Goal: Book appointment/travel/reservation

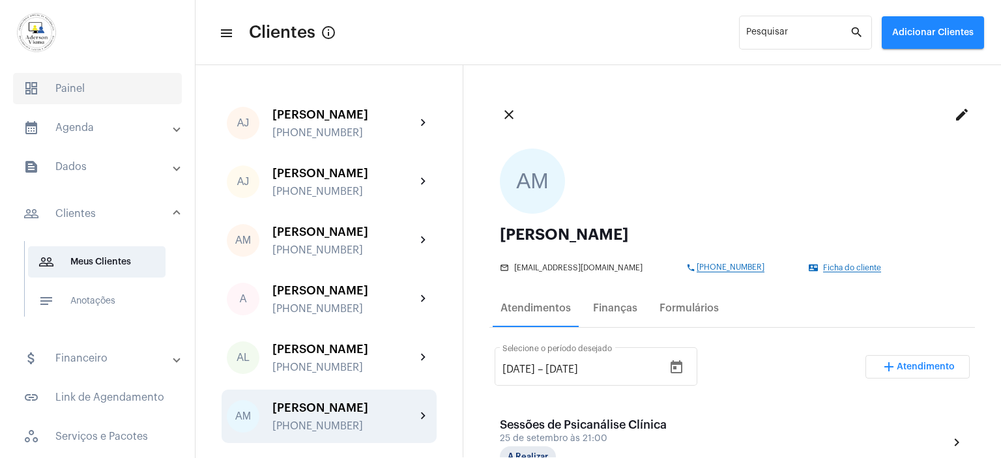
click at [76, 89] on span "dashboard Painel" at bounding box center [97, 88] width 169 height 31
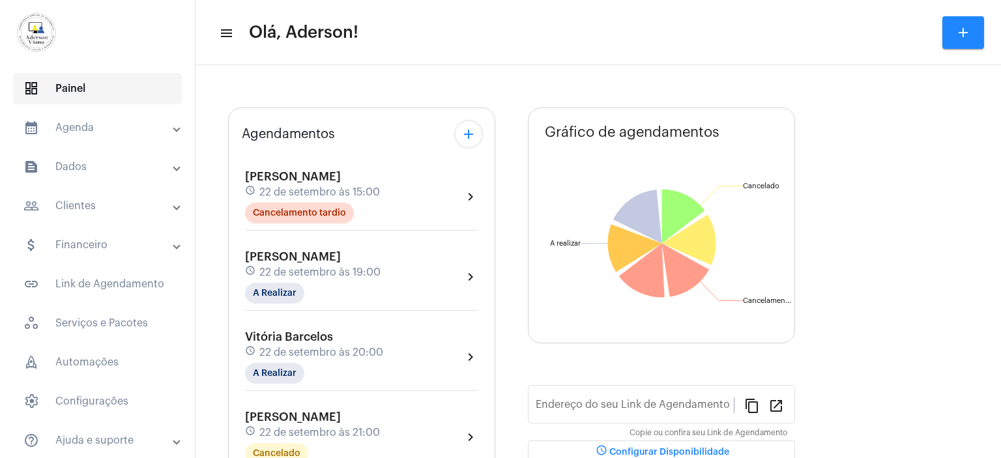
type input "[URL][DOMAIN_NAME]"
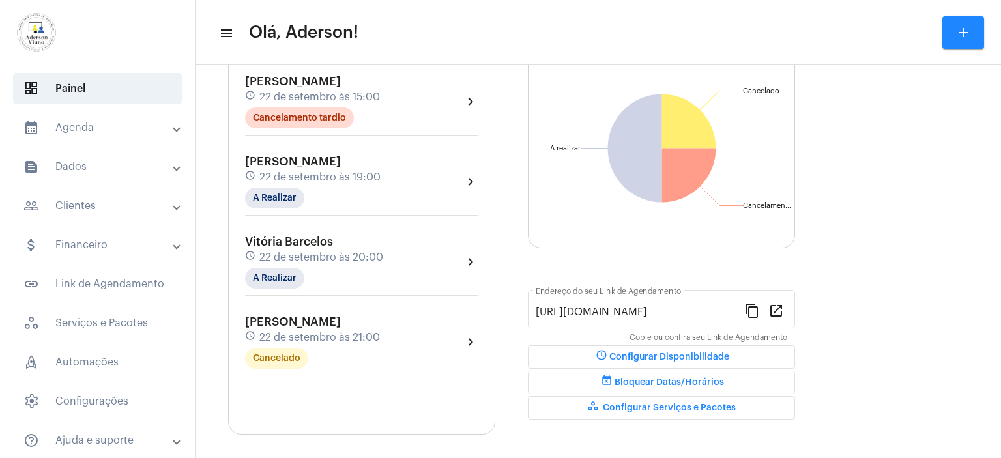
scroll to position [141, 0]
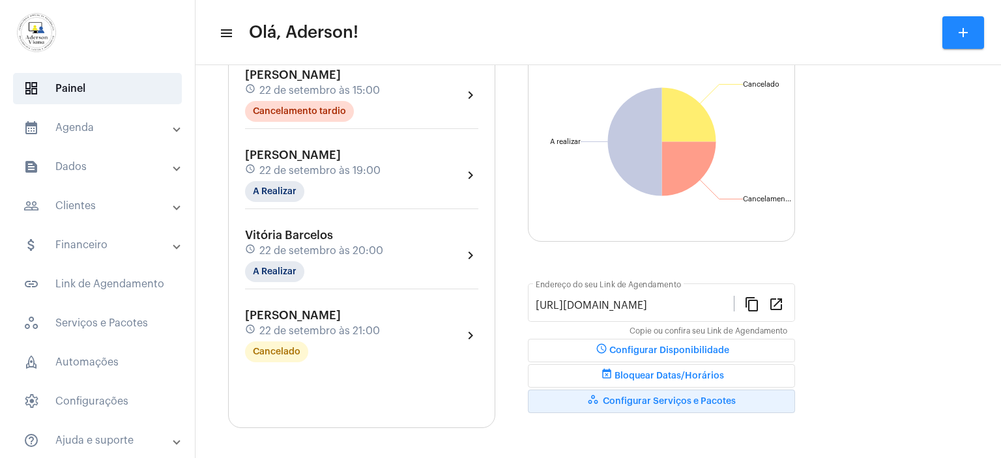
click at [700, 401] on span "workspaces_outlined Configurar Serviços e Pacotes" at bounding box center [661, 401] width 149 height 9
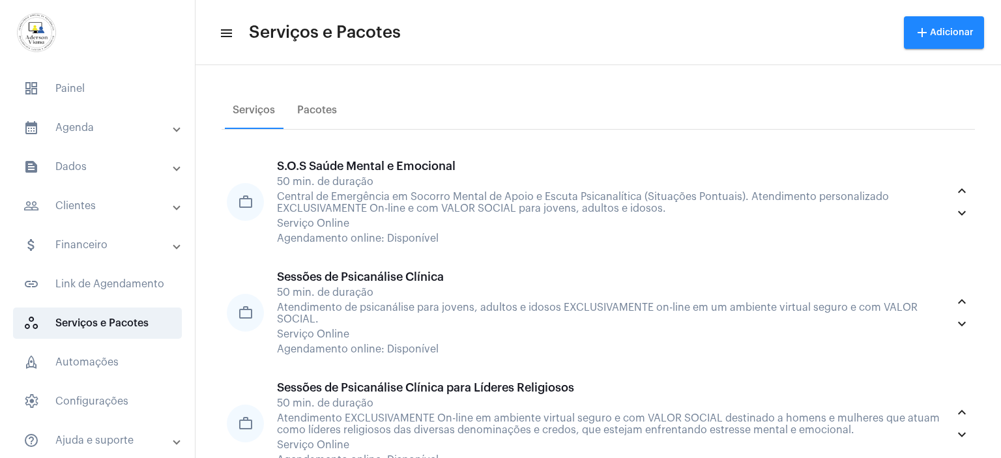
click at [930, 38] on mat-icon "add" at bounding box center [922, 33] width 16 height 16
click at [946, 71] on span "work_outlined Serviço" at bounding box center [941, 68] width 53 height 23
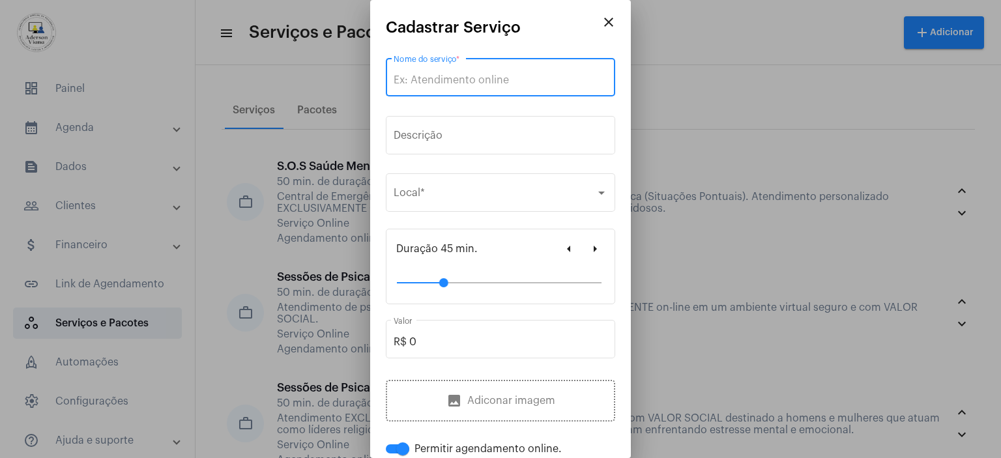
click at [506, 75] on input "Nome do serviço *" at bounding box center [500, 80] width 214 height 12
type input "n"
click at [492, 79] on input "NOVO: Oficina de" at bounding box center [500, 80] width 214 height 12
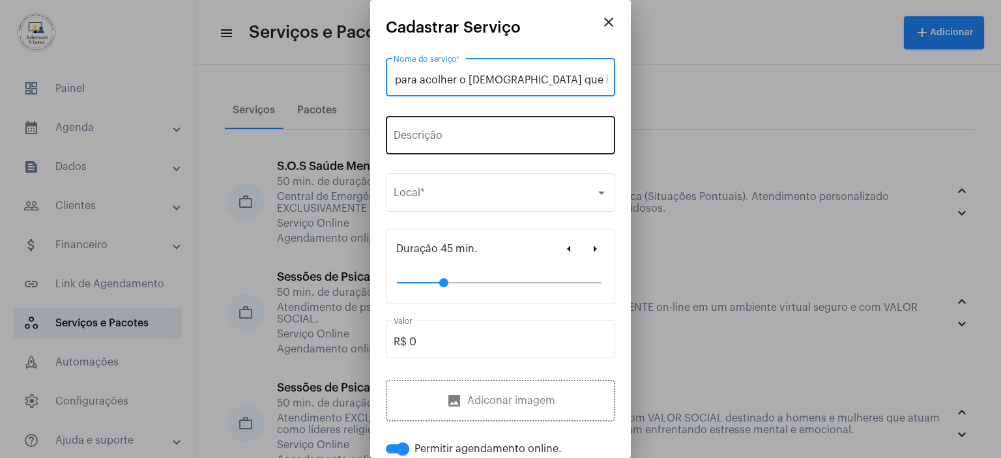
type input "NOVO: Oficina de Exercícios para acolher o [DEMOGRAPHIC_DATA] que habita em você"
click at [396, 135] on input "Descrição" at bounding box center [500, 138] width 214 height 12
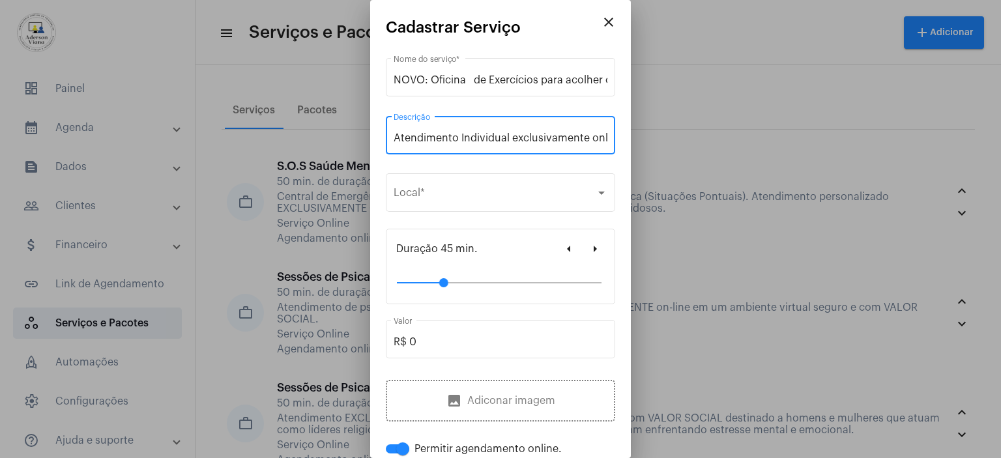
click at [537, 137] on input "Atendimento Individual exclusivamente online com o objetivo de levar o particip…" at bounding box center [500, 138] width 214 height 12
paste input "Seres capazes de ver esse invisível por trás do visível, que chamamos de Divino."
click at [460, 138] on input "Atendimento Individual exclusivamente online com o objetivo de levar o particip…" at bounding box center [500, 138] width 214 height 12
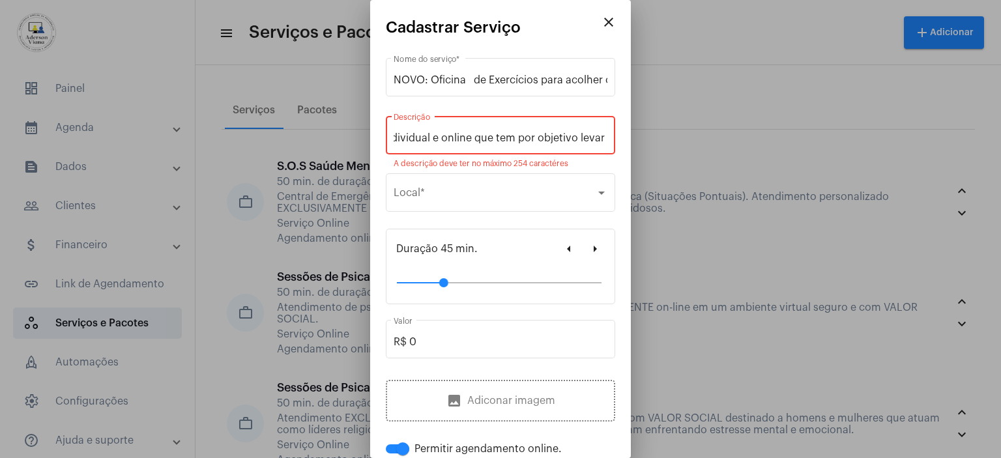
scroll to position [0, 651]
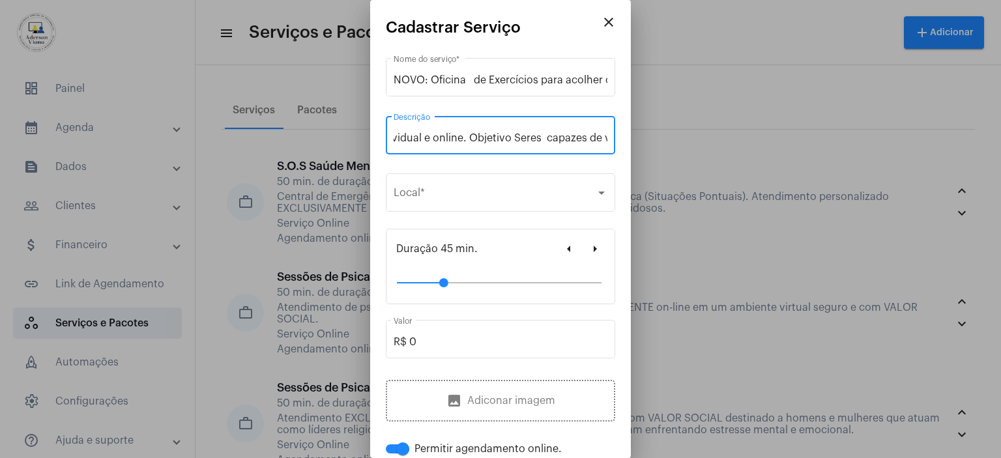
click at [499, 137] on input "Atendimento Individual exclusivamente online com o objetivo de levar o particip…" at bounding box center [500, 138] width 214 height 12
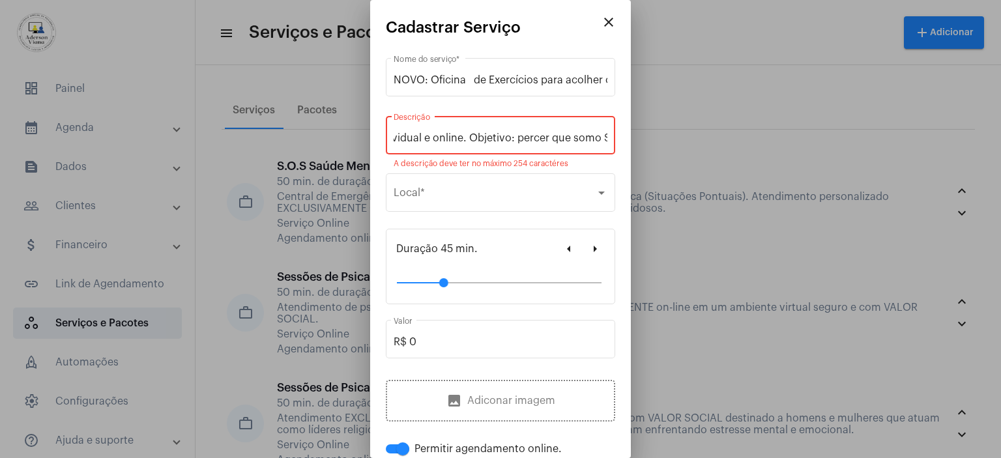
click at [591, 137] on input "Atendimento Individual exclusivamente online com o objetivo de levar o particip…" at bounding box center [500, 138] width 214 height 12
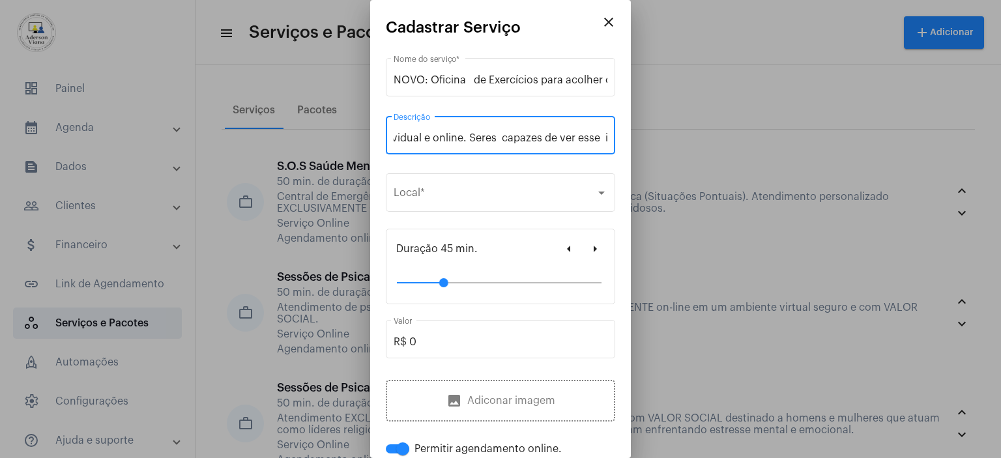
click at [545, 141] on input "Atendimento Individual exclusivamente online com o objetivo de levar o particip…" at bounding box center [500, 138] width 214 height 12
click at [507, 135] on input "Atendimento Individual exclusivamente online com o objetivo de levar o particip…" at bounding box center [500, 138] width 214 height 12
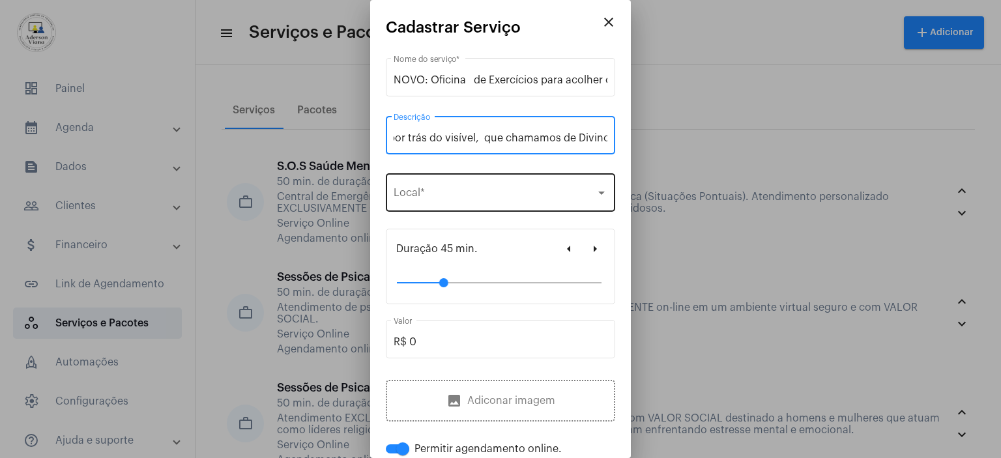
type input "Atendimento Individual exclusivamente online com o objetivo de levar o particip…"
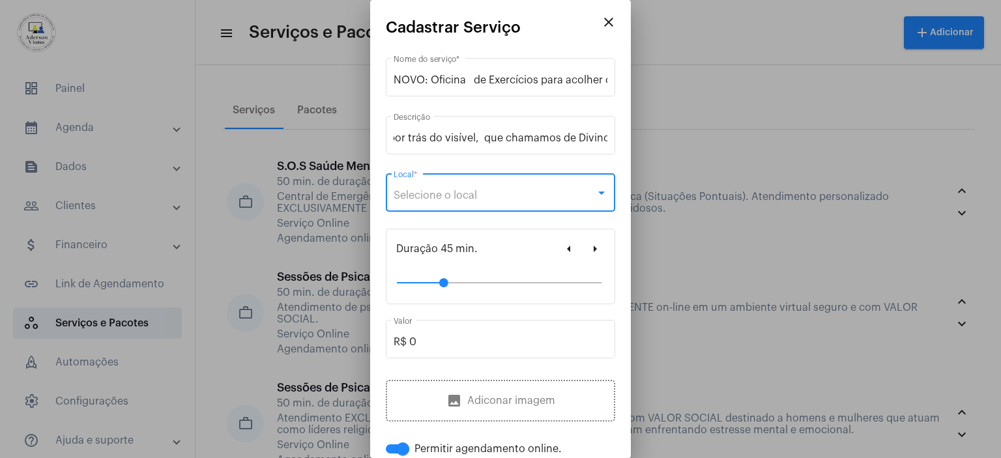
scroll to position [0, 0]
click at [595, 195] on div at bounding box center [601, 193] width 12 height 10
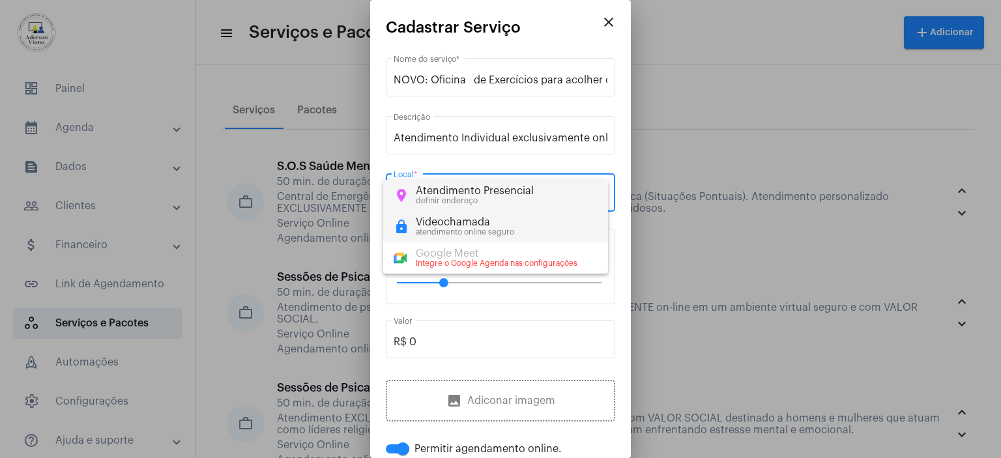
click at [489, 220] on div "Videochamada" at bounding box center [465, 222] width 98 height 12
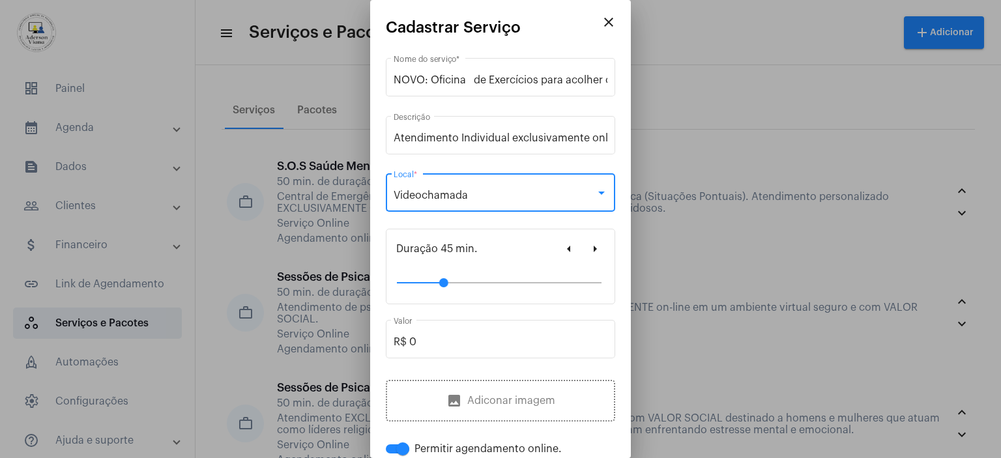
click at [587, 250] on mat-icon "arrow_right" at bounding box center [595, 249] width 16 height 16
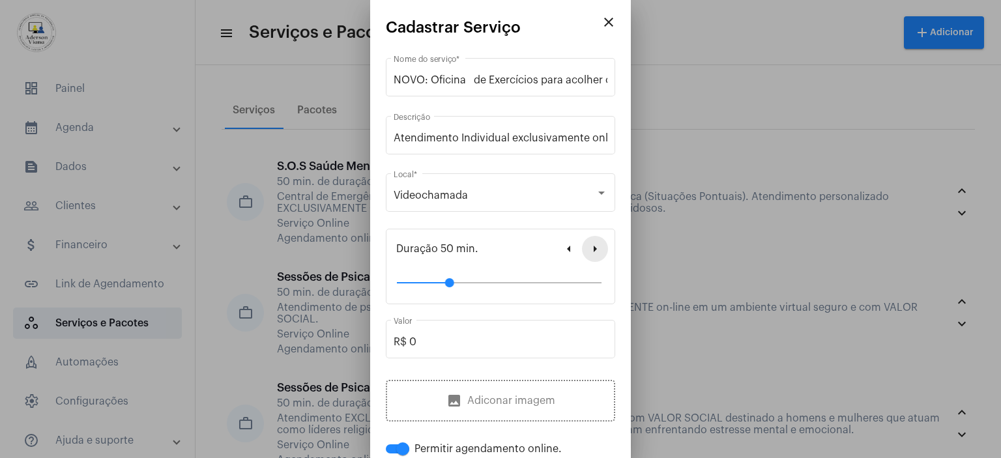
click at [587, 250] on mat-icon "arrow_right" at bounding box center [595, 249] width 16 height 16
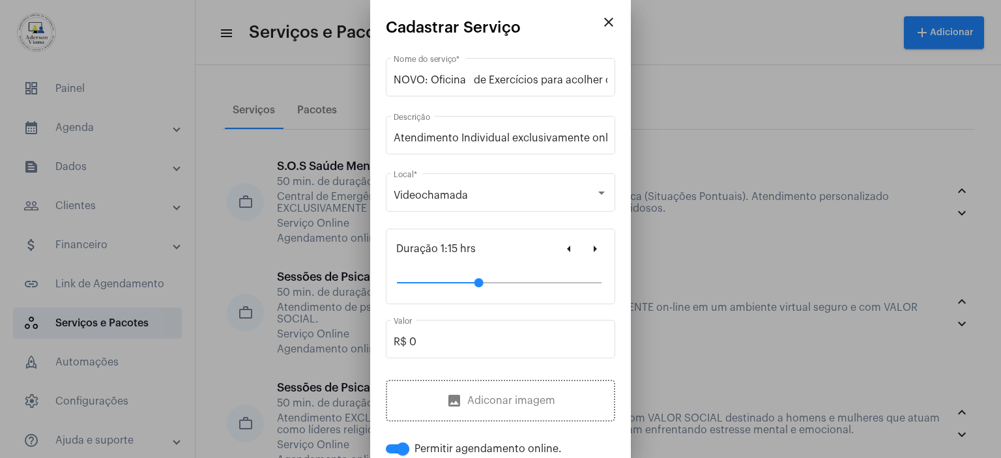
click at [587, 250] on mat-icon "arrow_right" at bounding box center [595, 249] width 16 height 16
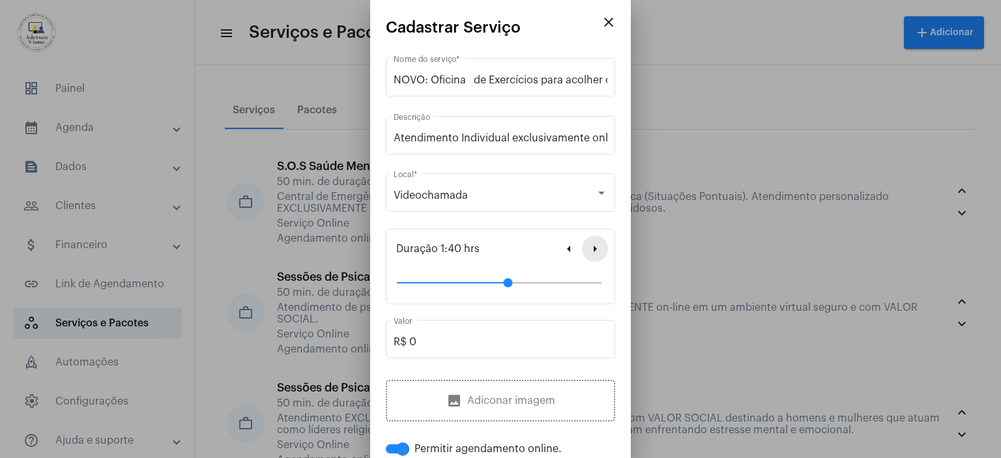
click at [587, 250] on mat-icon "arrow_right" at bounding box center [595, 249] width 16 height 16
click at [561, 248] on mat-icon "arrow_left" at bounding box center [569, 249] width 16 height 16
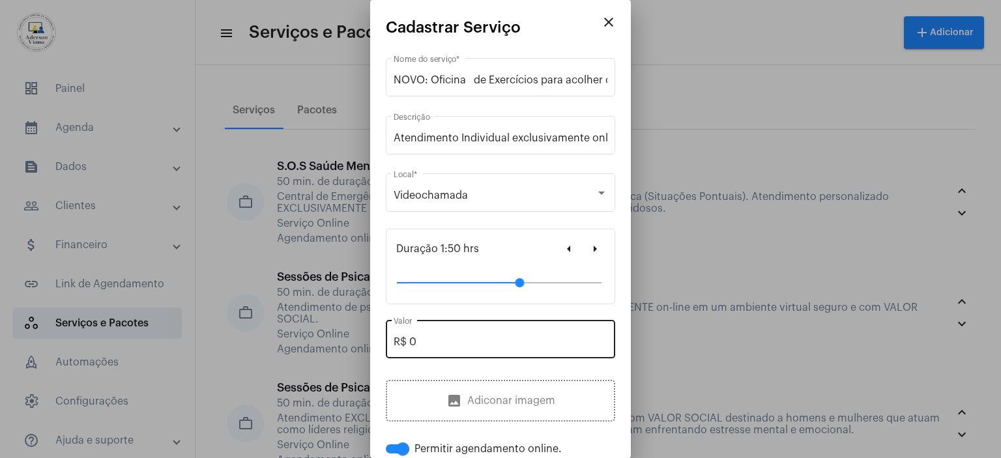
click at [421, 337] on input "R$ 0" at bounding box center [500, 342] width 214 height 12
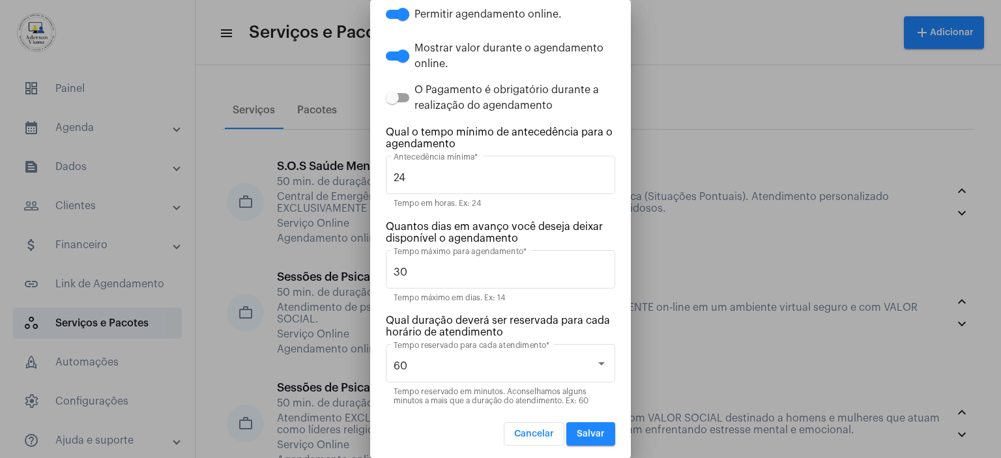
scroll to position [435, 0]
type input "R$ 120,00"
click at [580, 432] on span "Salvar" at bounding box center [591, 433] width 28 height 9
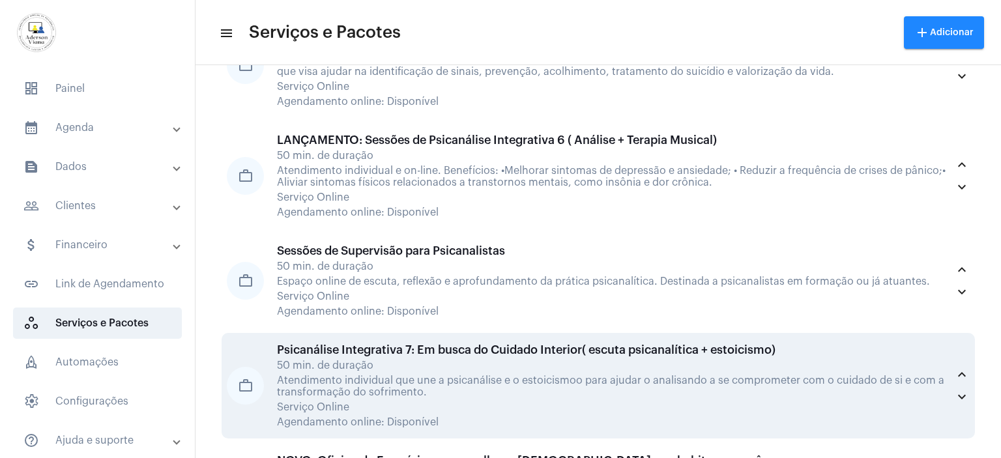
scroll to position [2439, 0]
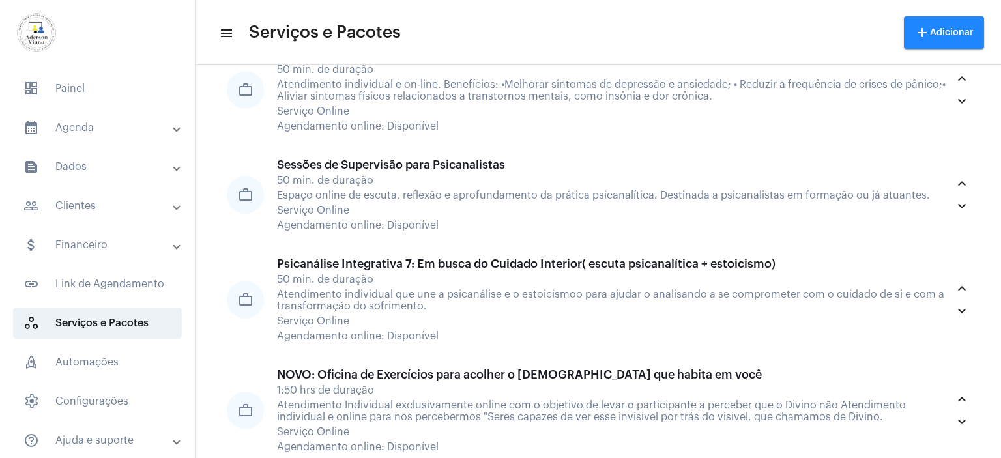
click at [72, 167] on mat-panel-title "text_snippet_outlined Dados" at bounding box center [98, 167] width 150 height 16
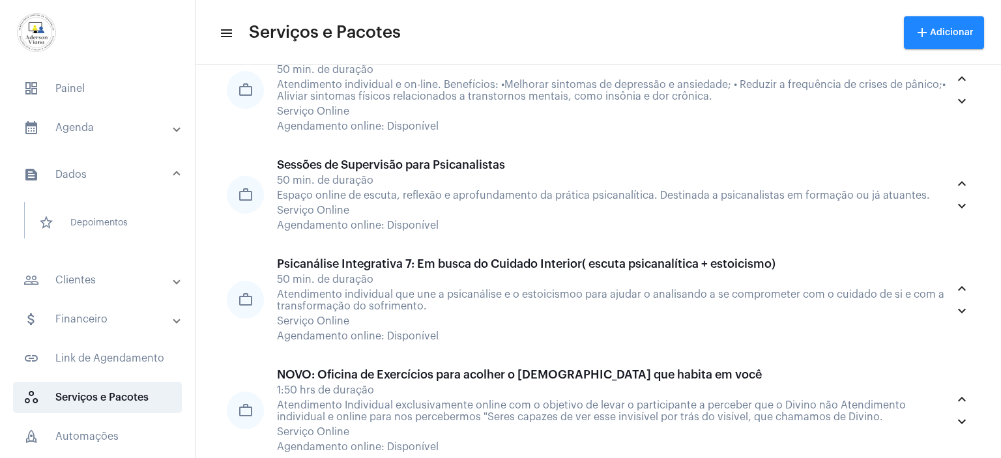
click at [78, 130] on mat-panel-title "calendar_month_outlined Agenda" at bounding box center [98, 128] width 150 height 16
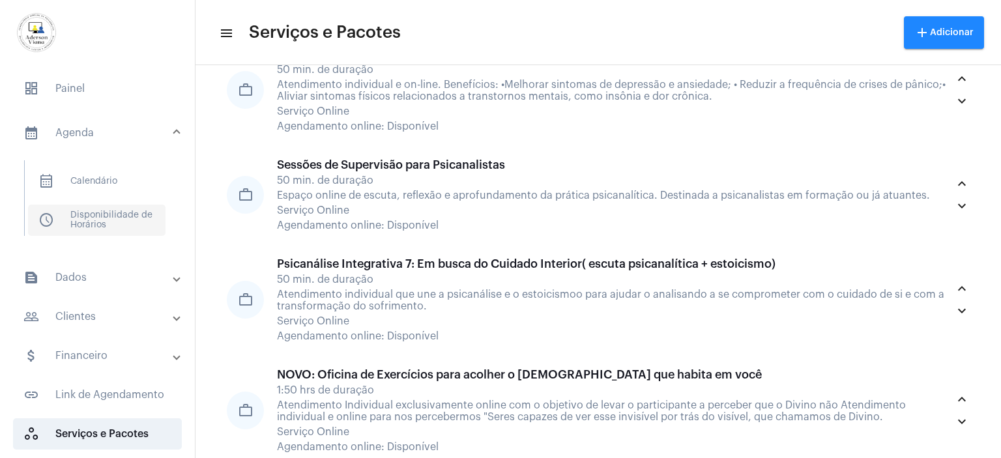
scroll to position [65, 0]
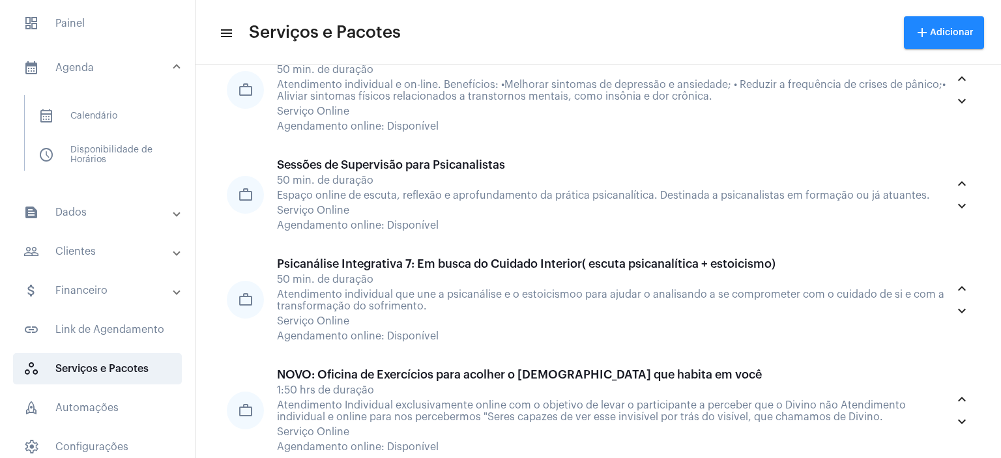
click at [87, 251] on mat-panel-title "people_outline Clientes" at bounding box center [98, 252] width 150 height 16
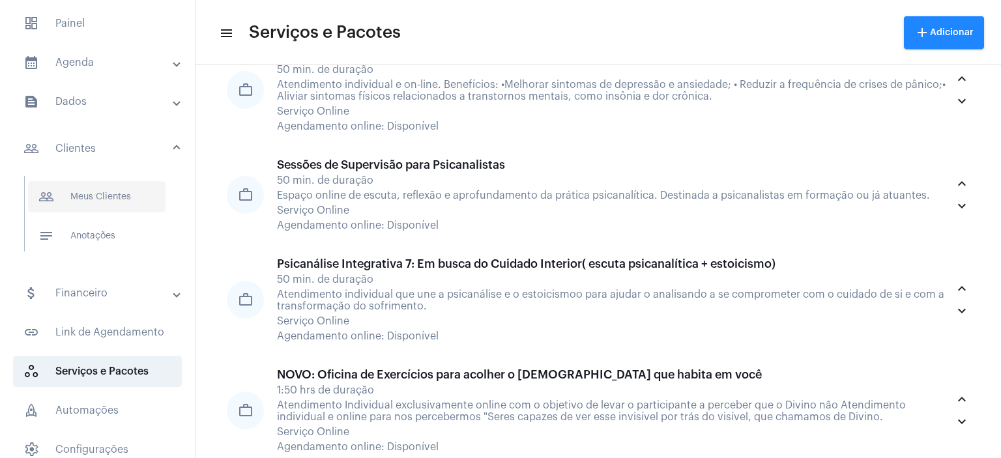
click at [112, 203] on span "people_outline Meus Clientes" at bounding box center [96, 196] width 137 height 31
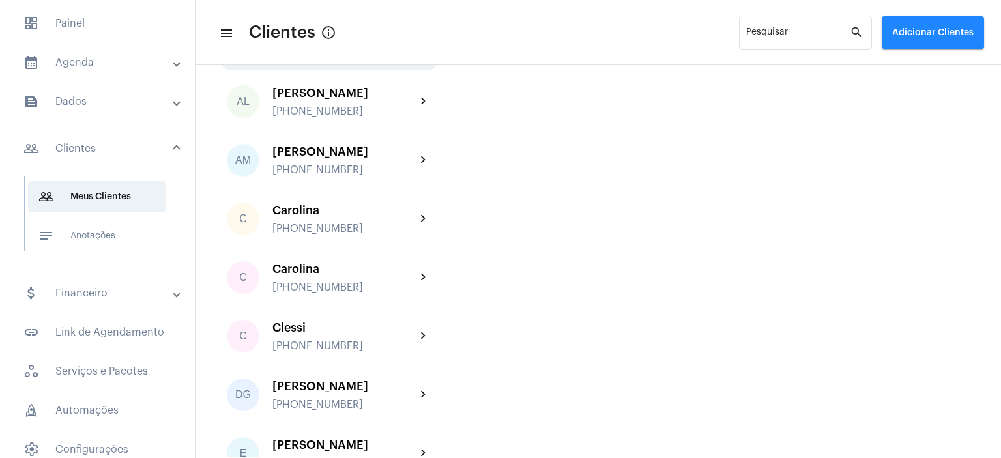
scroll to position [261, 0]
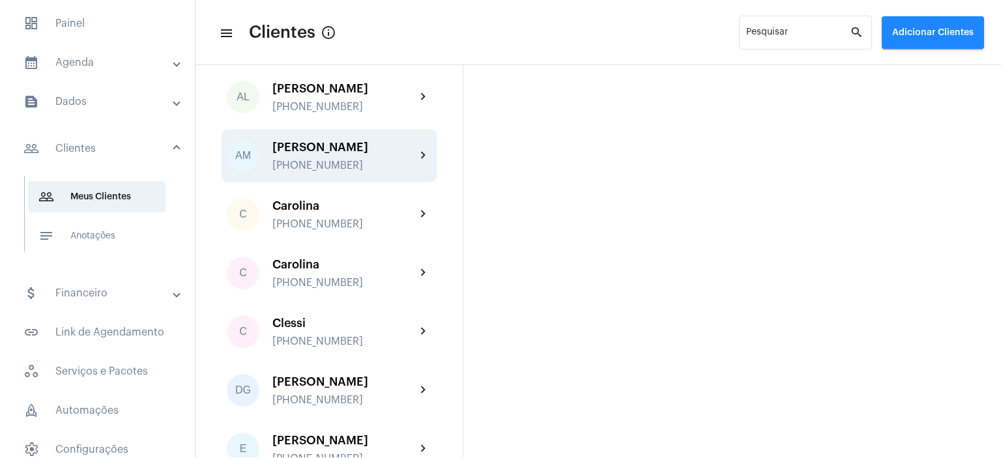
click at [333, 161] on div "[PHONE_NUMBER]" at bounding box center [343, 166] width 143 height 12
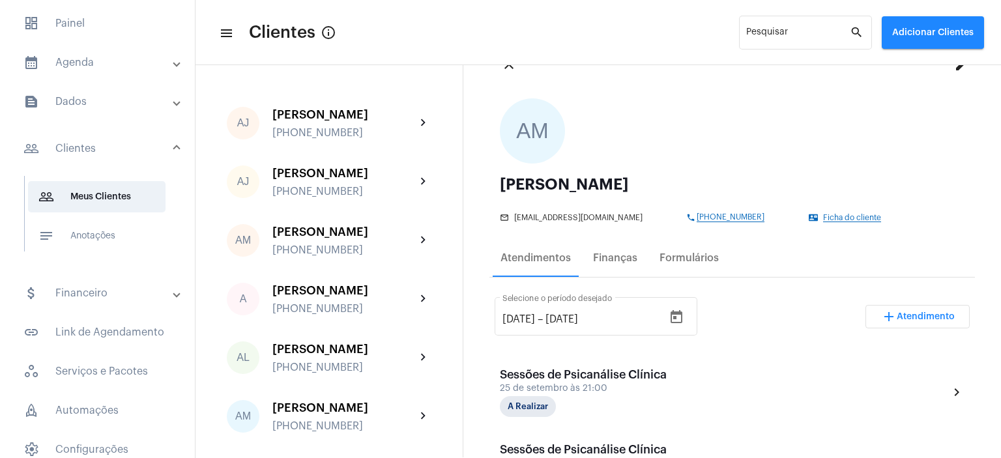
scroll to position [130, 0]
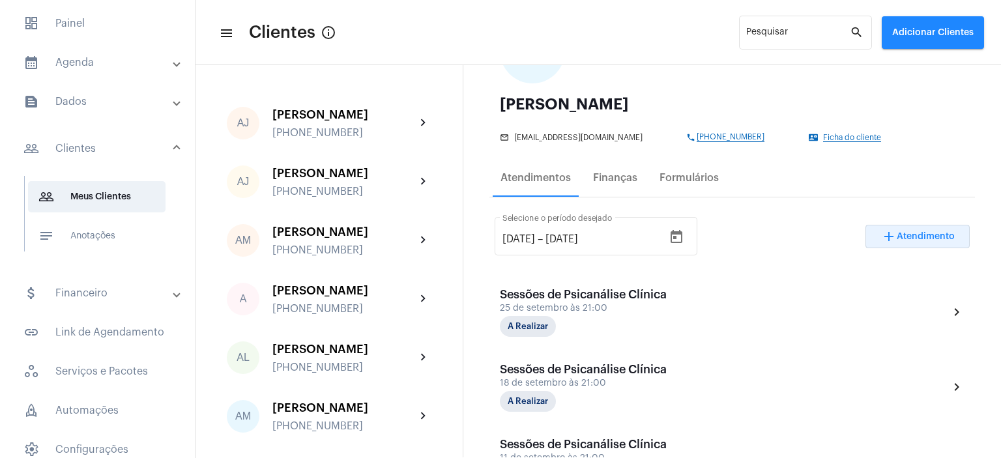
click at [928, 238] on span "Atendimento" at bounding box center [925, 236] width 58 height 9
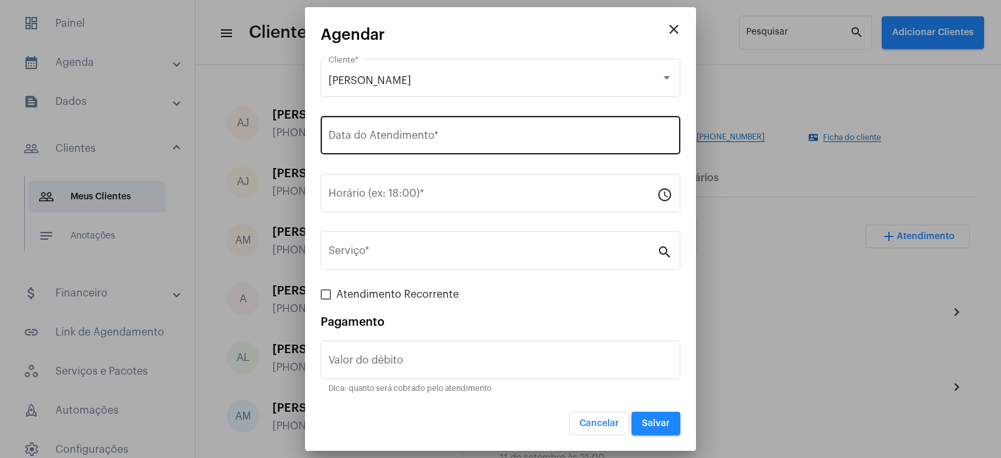
click at [337, 134] on input "Data do Atendimento *" at bounding box center [500, 138] width 344 height 12
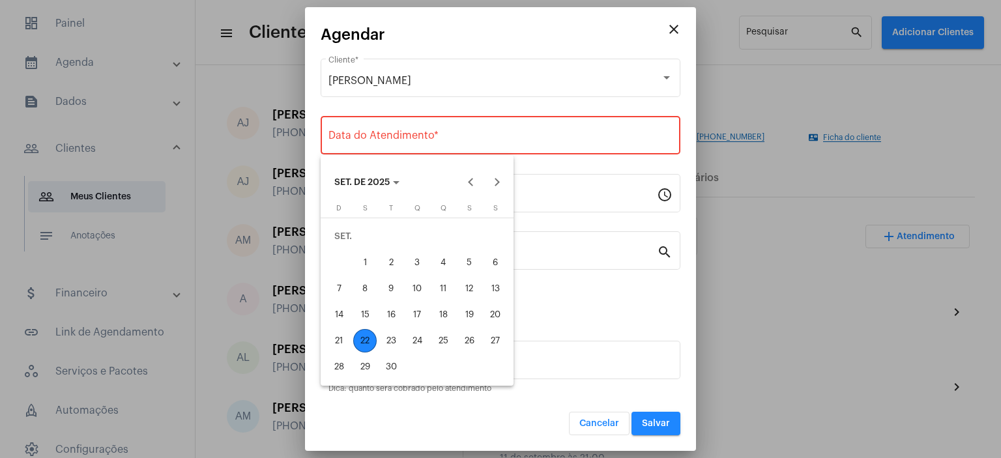
click at [362, 338] on div "22" at bounding box center [364, 340] width 23 height 23
type input "[DATE]"
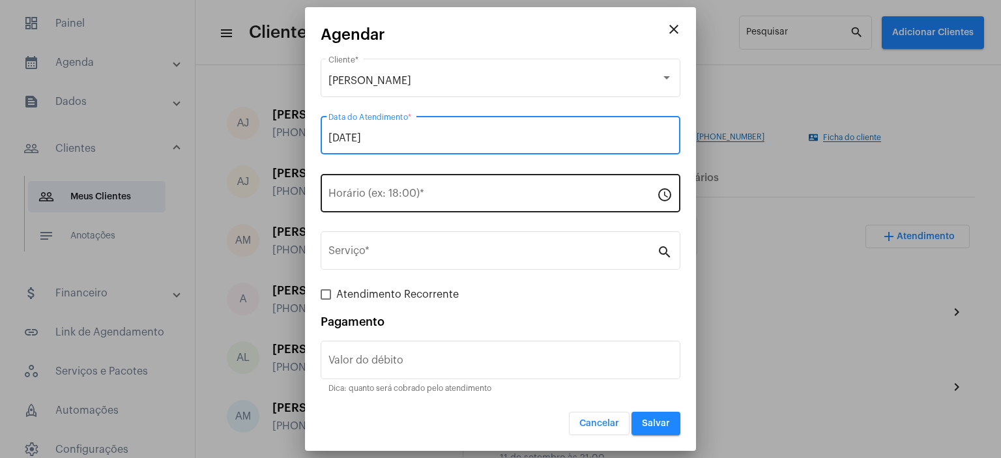
click at [567, 196] on input "Horário (ex: 18:00) *" at bounding box center [492, 196] width 328 height 12
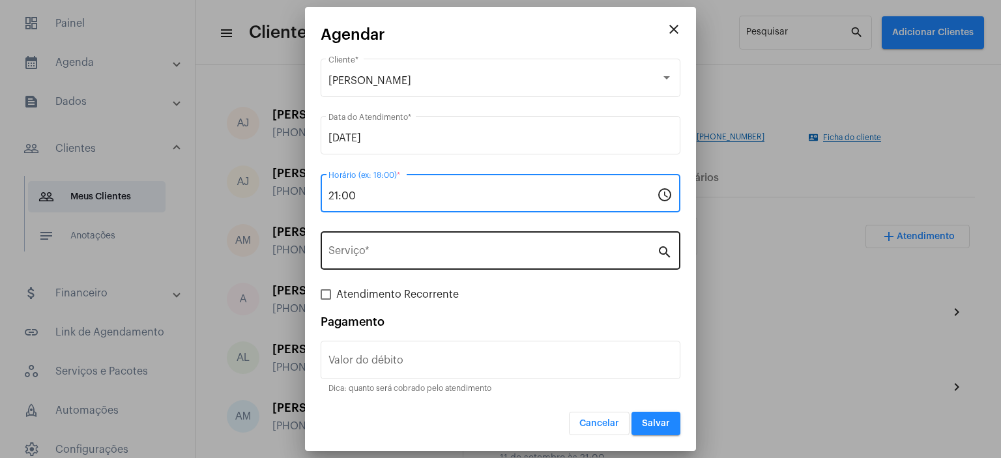
type input "21:00"
click at [661, 250] on mat-icon "search" at bounding box center [665, 252] width 16 height 16
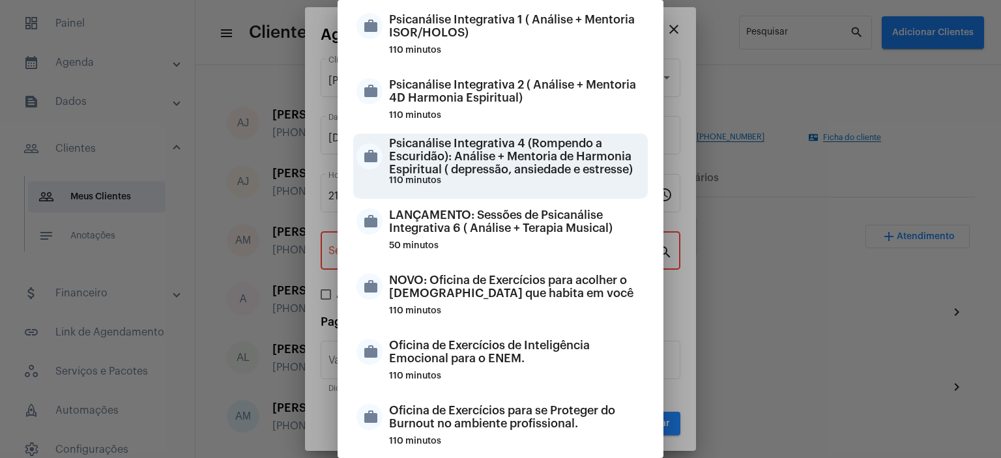
scroll to position [326, 0]
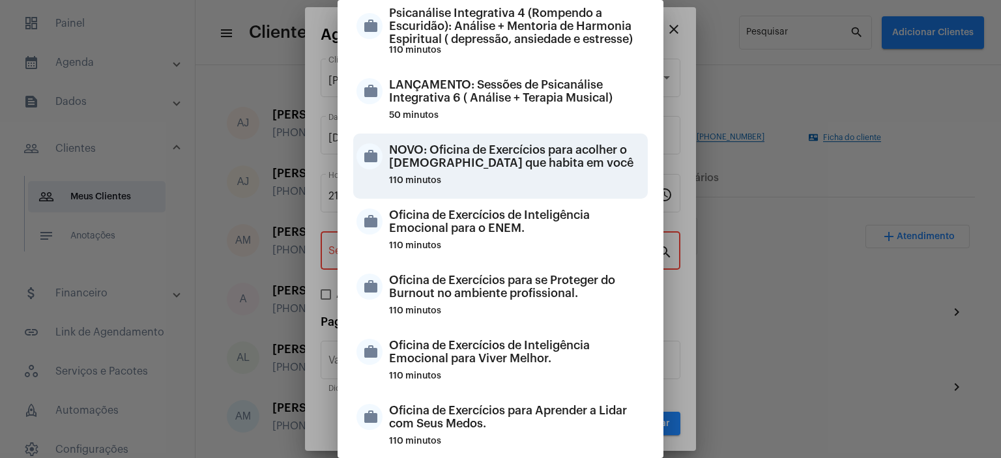
click at [512, 158] on div "NOVO: Oficina de Exercícios para acolher o [DEMOGRAPHIC_DATA] que habita em você" at bounding box center [516, 156] width 255 height 39
type input "NOVO: Oficina de Exercícios para acolher o [DEMOGRAPHIC_DATA] que habita em você"
type input "R$ 120"
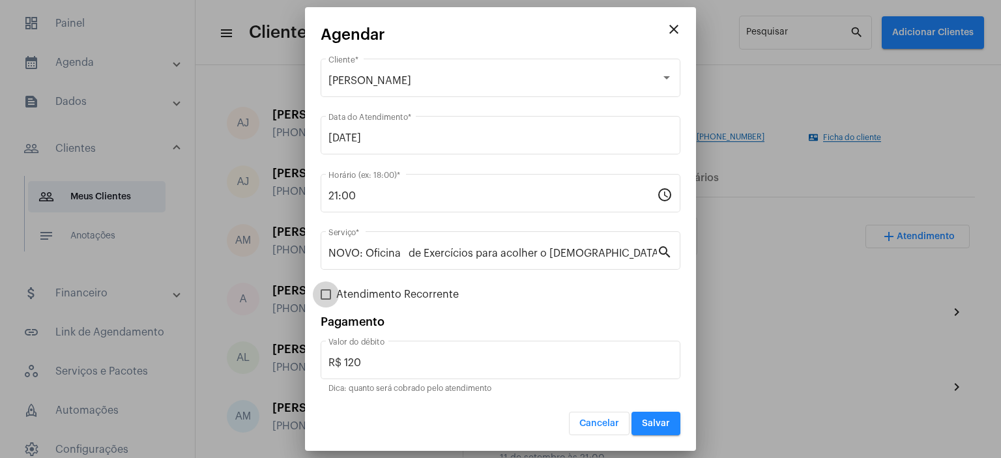
click at [328, 296] on span at bounding box center [326, 294] width 10 height 10
click at [326, 300] on input "Atendimento Recorrente" at bounding box center [325, 300] width 1 height 1
checkbox input "true"
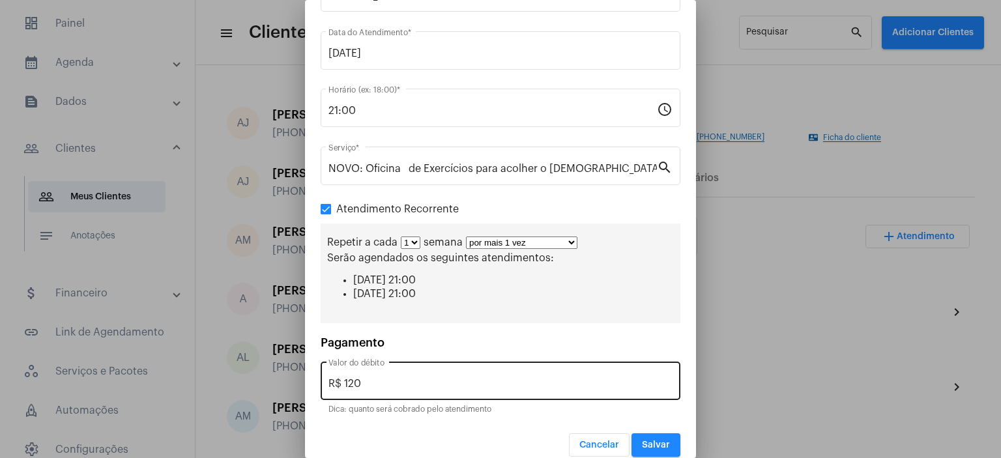
scroll to position [90, 0]
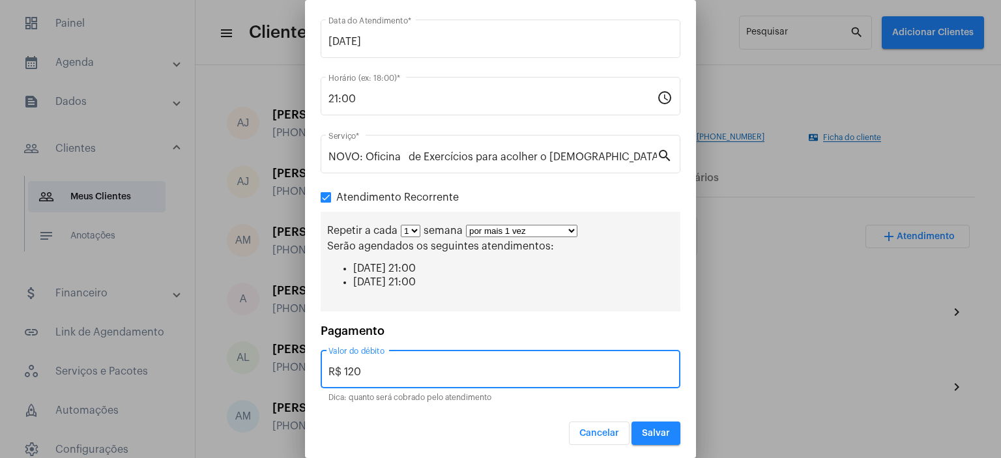
click at [365, 369] on input "R$ 120" at bounding box center [500, 372] width 344 height 12
type input "R$ 30,00"
click at [646, 435] on span "Salvar" at bounding box center [656, 433] width 28 height 9
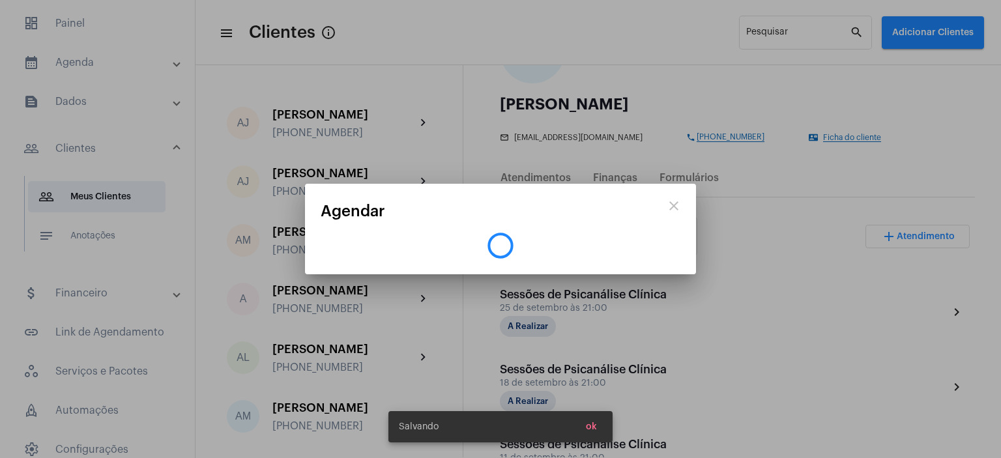
scroll to position [0, 0]
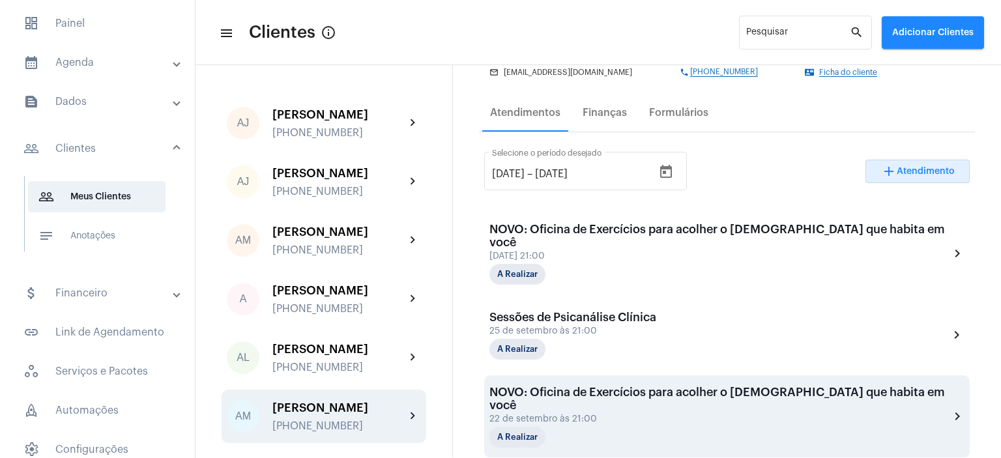
scroll to position [326, 0]
